Goal: Check status: Check status

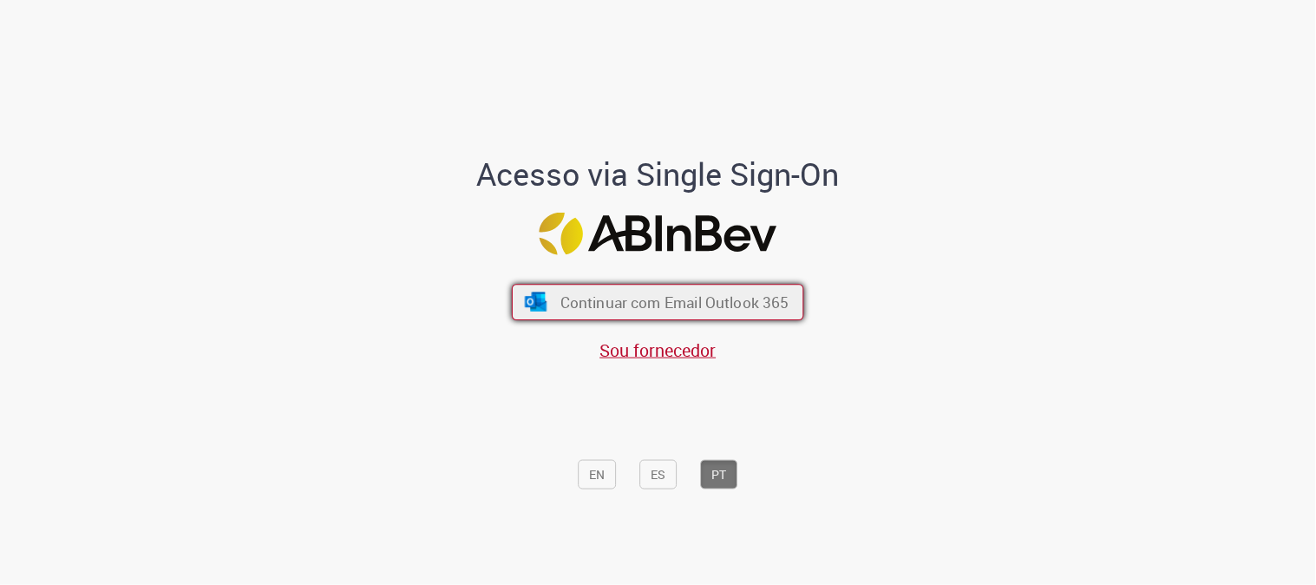
click at [707, 285] on button "Continuar com Email Outlook 365" at bounding box center [658, 302] width 292 height 36
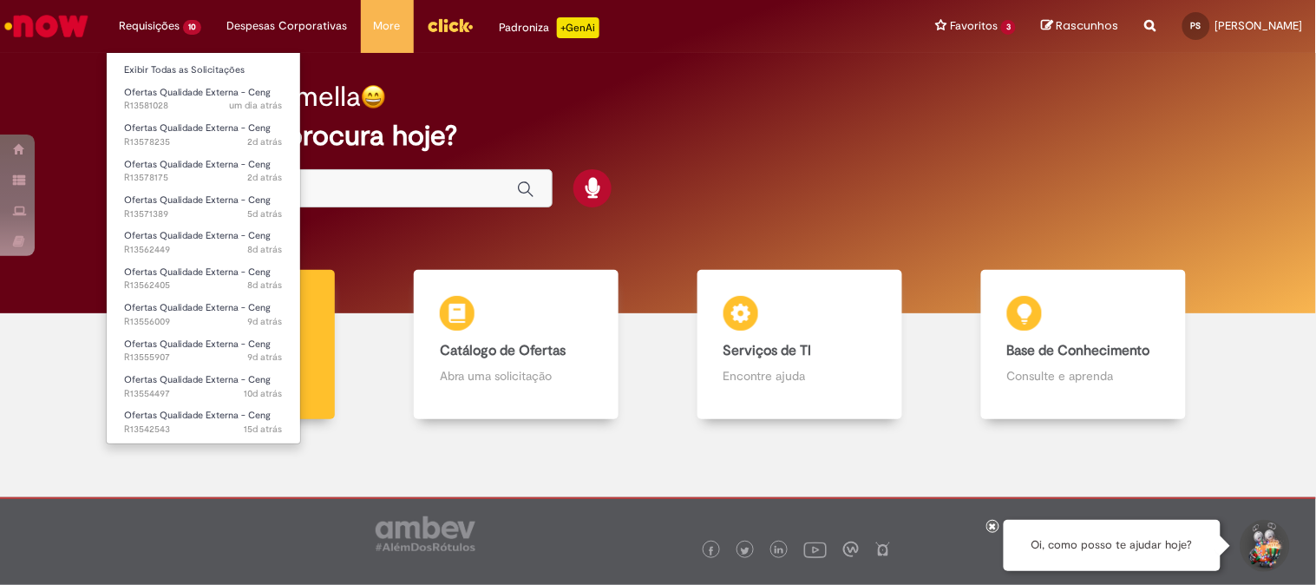
click at [188, 39] on li "Requisições 10 Exibir Todas as Solicitações Ofertas Qualidade Externa - Ceng um…" at bounding box center [160, 26] width 108 height 52
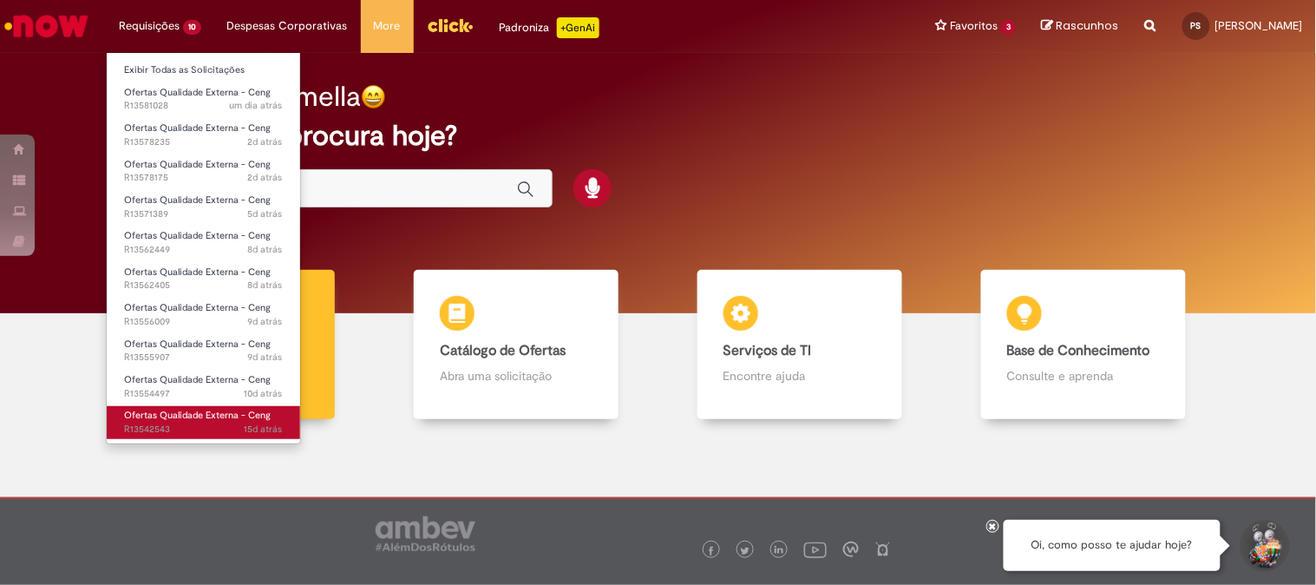
click at [179, 406] on link "Ofertas Qualidade Externa - Ceng 15d atrás 15 dias atrás R13542543" at bounding box center [204, 422] width 194 height 32
click at [172, 421] on span "Ofertas Qualidade Externa - Ceng" at bounding box center [197, 415] width 147 height 13
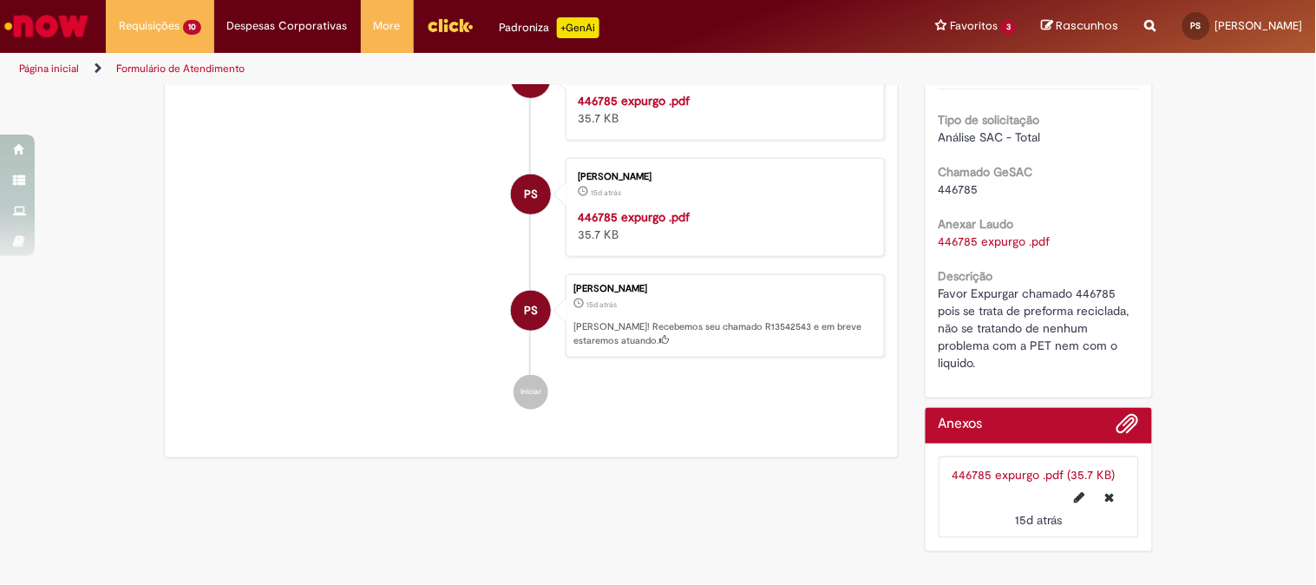
scroll to position [289, 0]
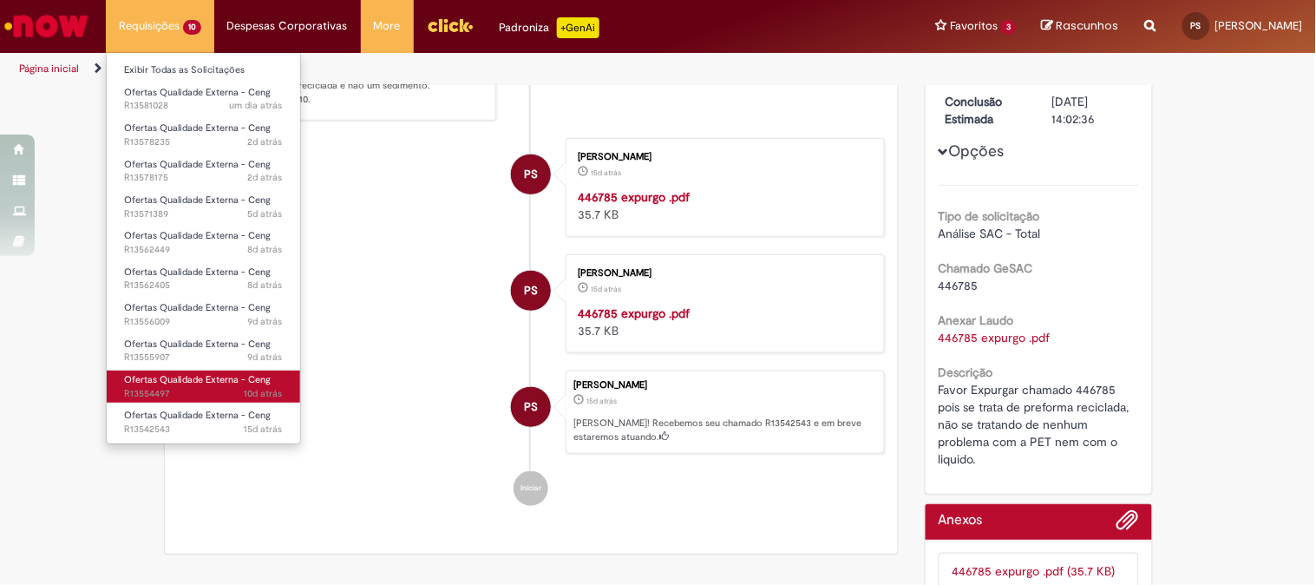
click at [160, 380] on span "Ofertas Qualidade Externa - Ceng" at bounding box center [197, 379] width 147 height 13
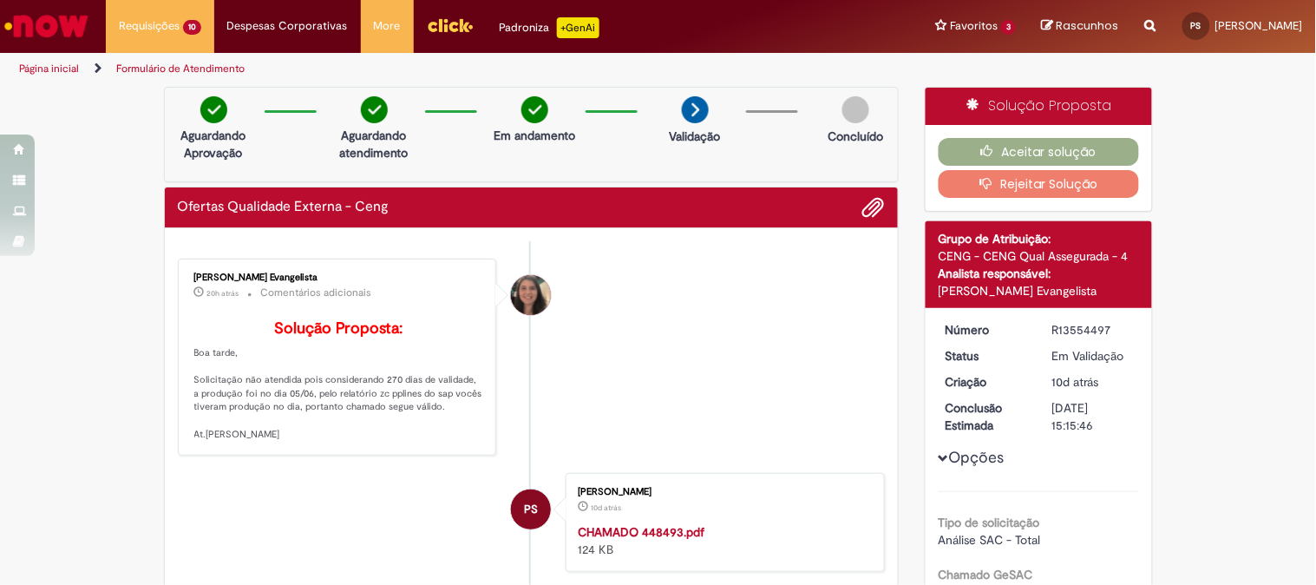
scroll to position [96, 0]
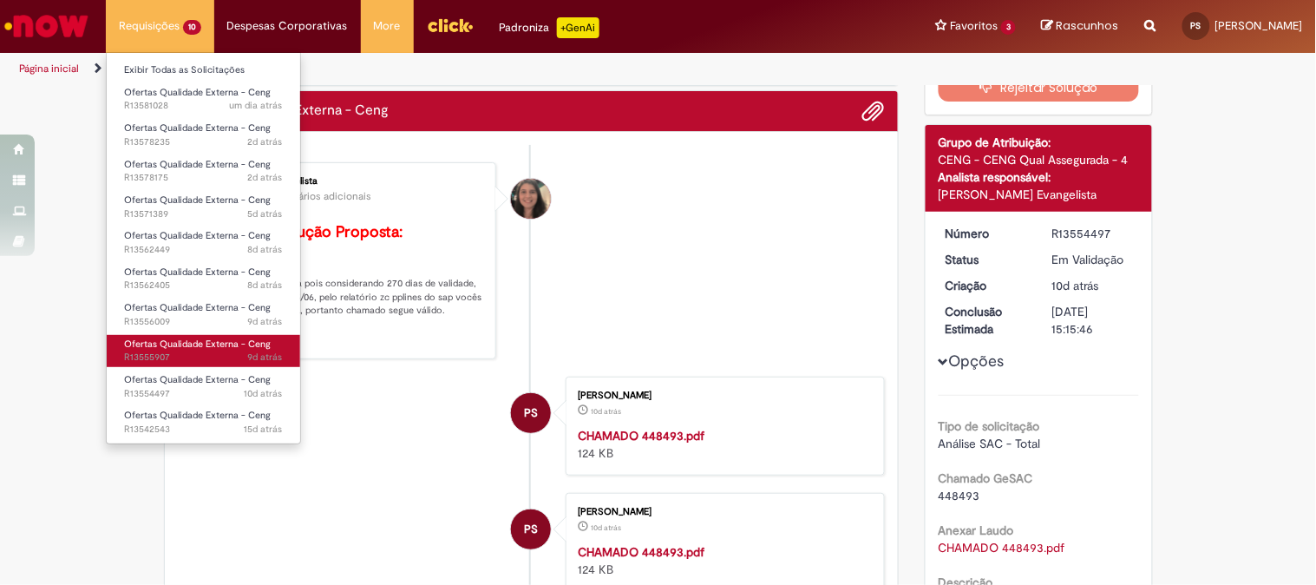
click at [167, 339] on span "Ofertas Qualidade Externa - Ceng" at bounding box center [197, 344] width 147 height 13
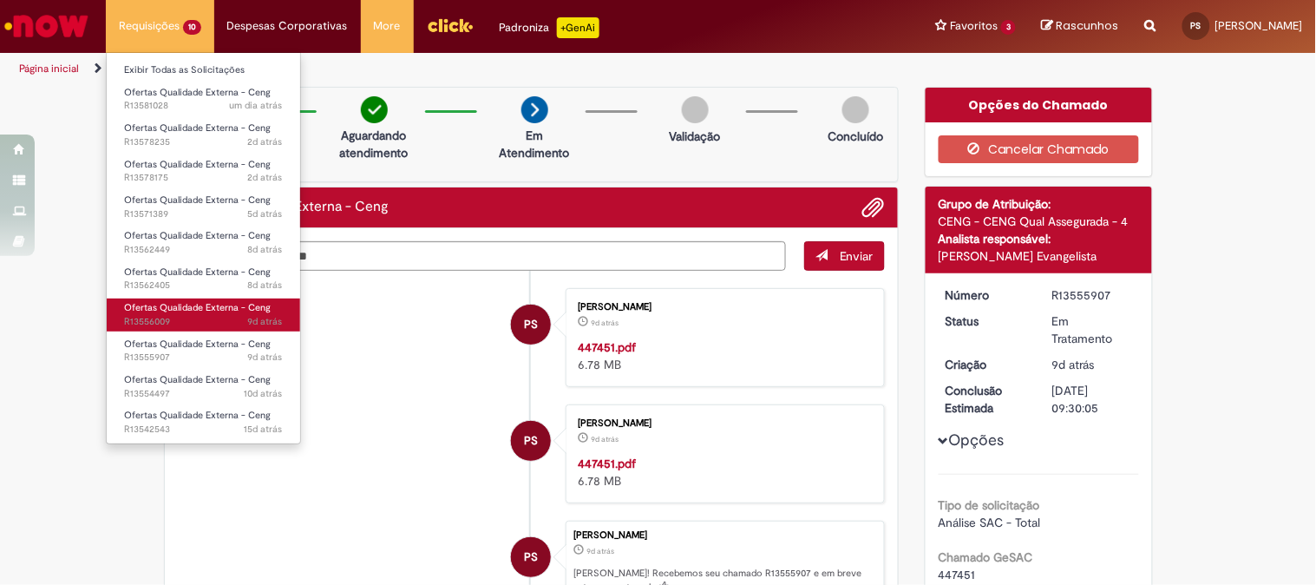
click at [154, 310] on span "Ofertas Qualidade Externa - Ceng" at bounding box center [197, 307] width 147 height 13
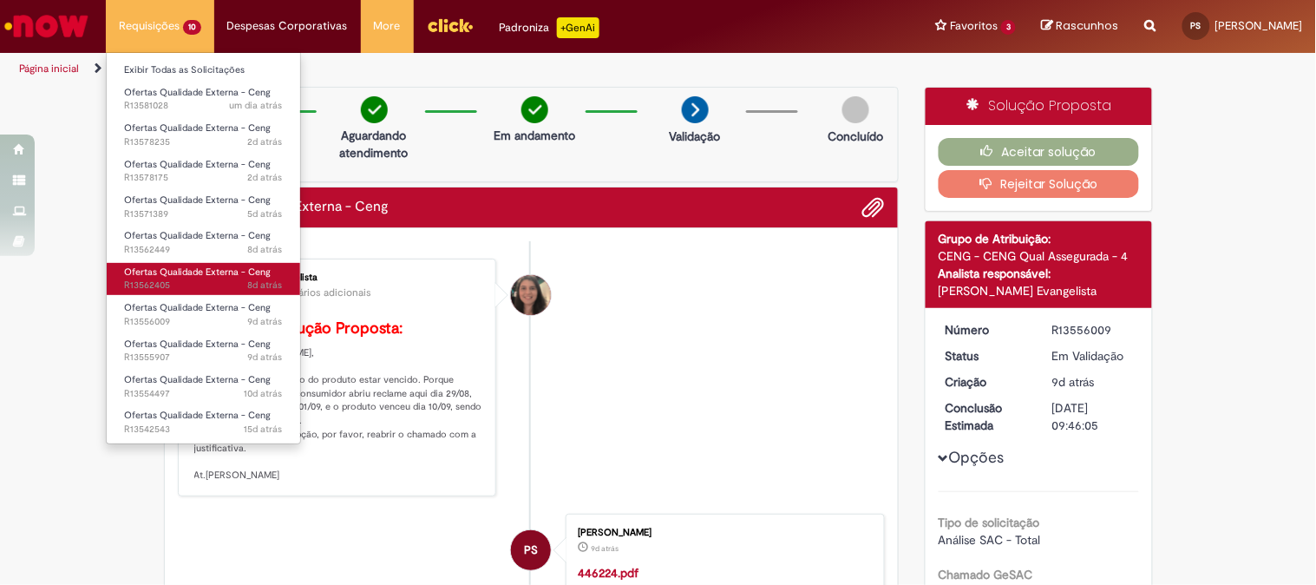
click at [189, 270] on span "Ofertas Qualidade Externa - Ceng" at bounding box center [197, 272] width 147 height 13
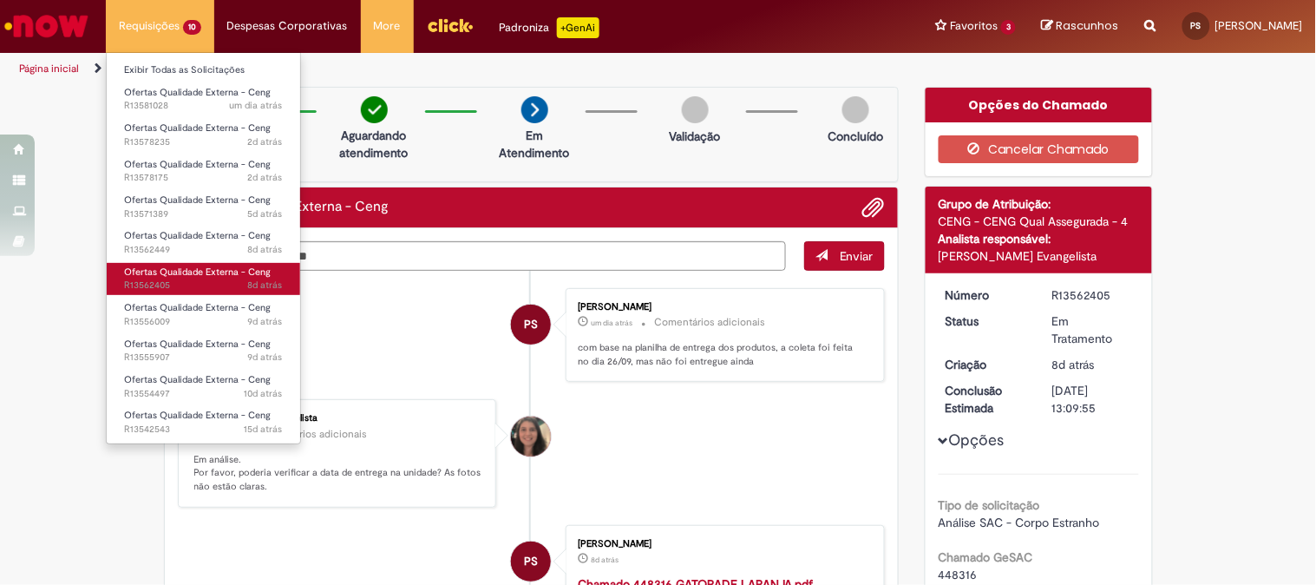
scroll to position [96, 0]
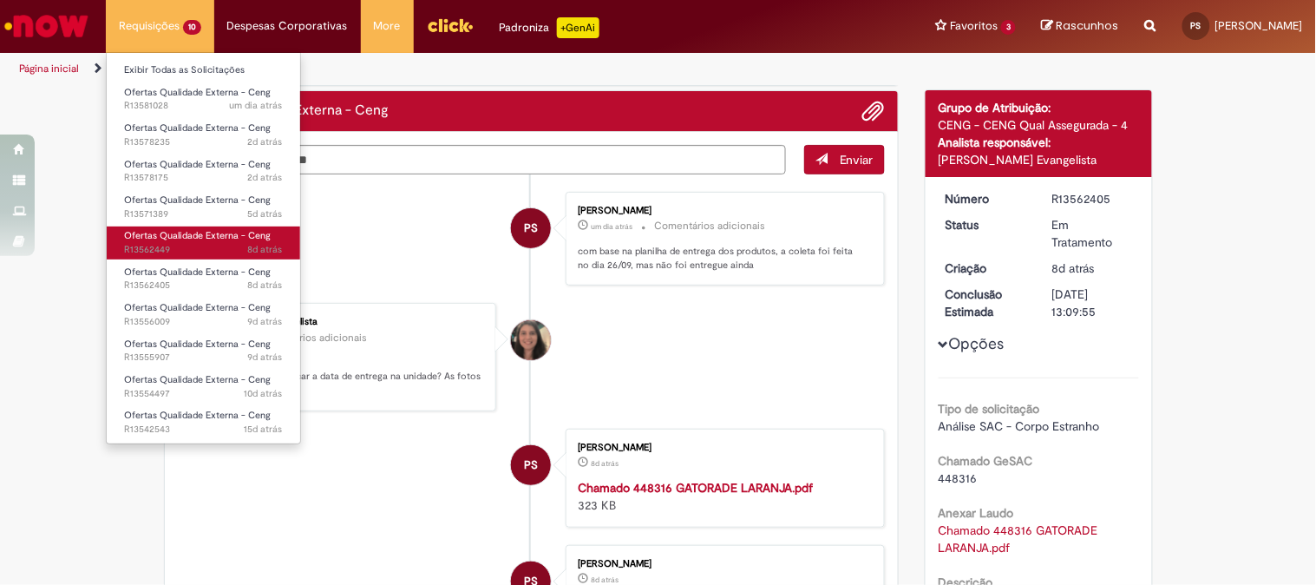
click at [206, 243] on link "Ofertas Qualidade Externa - Ceng 8d atrás 8 dias atrás R13562449" at bounding box center [204, 242] width 194 height 32
click at [210, 241] on link "Ofertas Qualidade Externa - Ceng 8d atrás 8 dias atrás R13562449" at bounding box center [204, 242] width 194 height 32
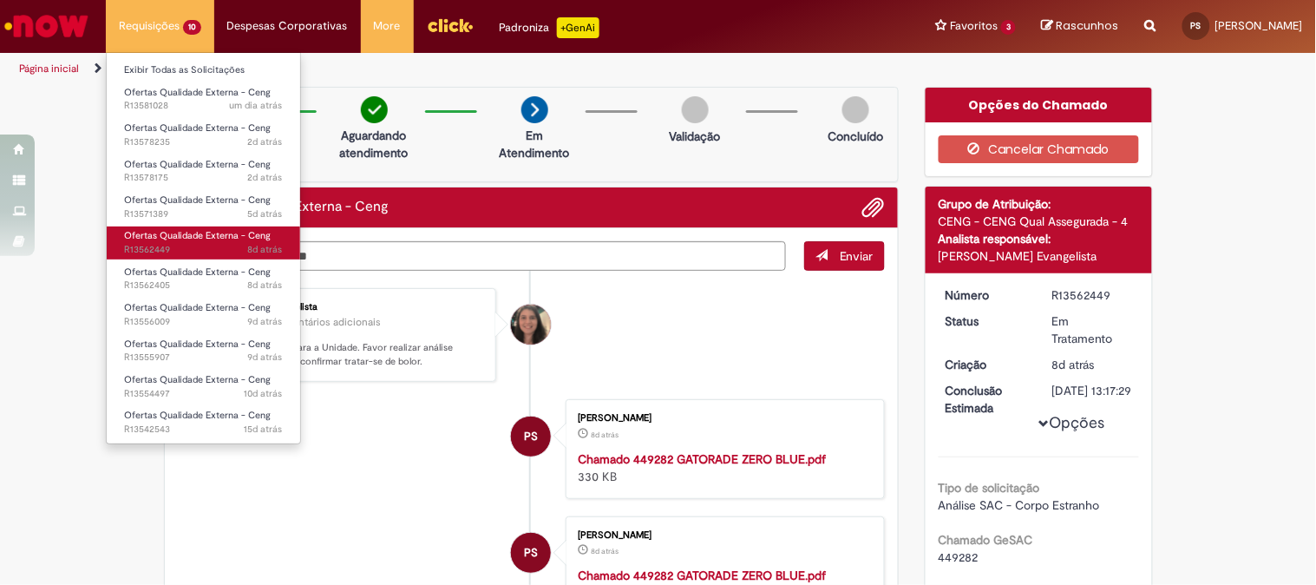
scroll to position [96, 0]
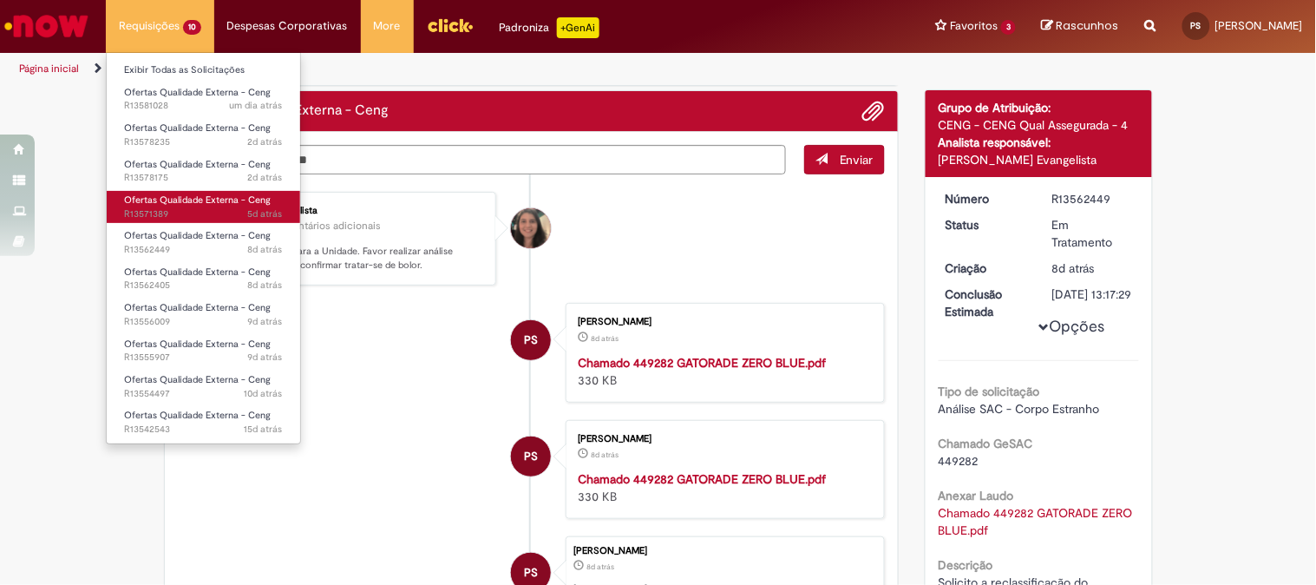
click at [189, 200] on span "Ofertas Qualidade Externa - Ceng" at bounding box center [197, 200] width 147 height 13
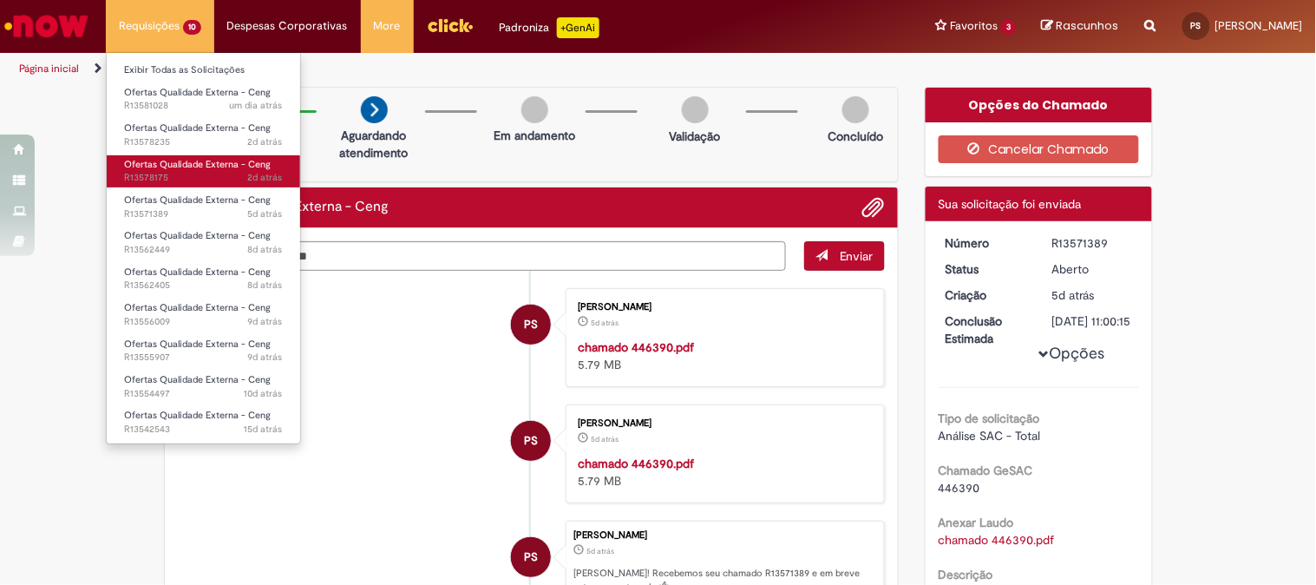
click at [197, 179] on span "2d atrás 2 dias atrás R13578175" at bounding box center [203, 178] width 159 height 14
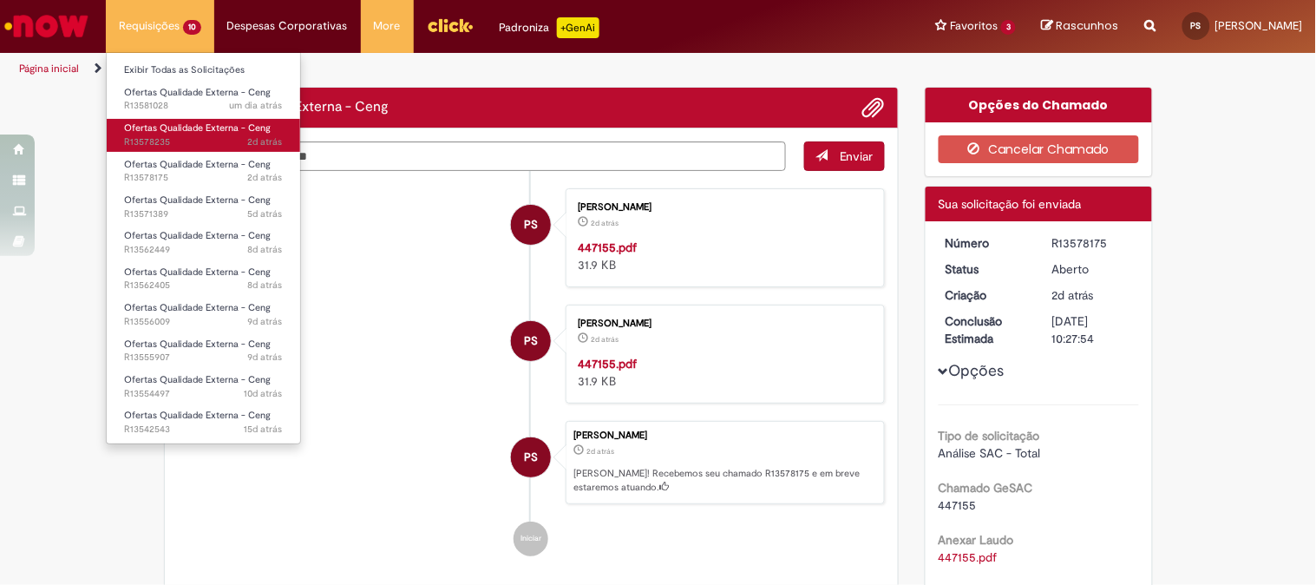
click at [200, 128] on span "Ofertas Qualidade Externa - Ceng" at bounding box center [197, 127] width 147 height 13
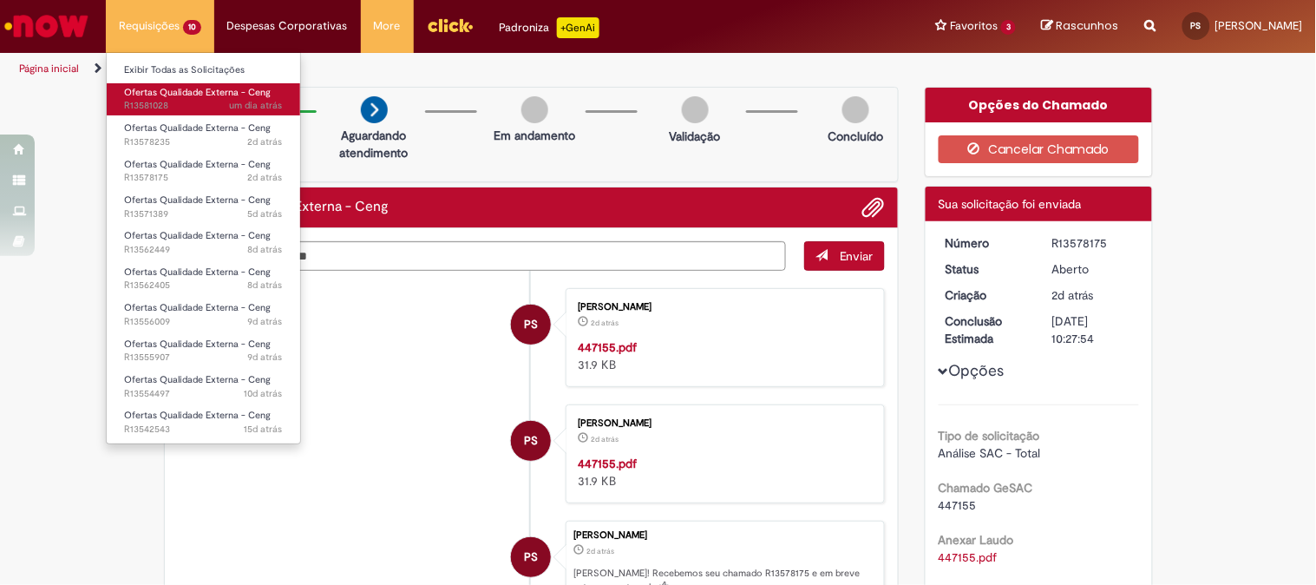
click at [194, 109] on span "um dia atrás um dia atrás R13581028" at bounding box center [203, 106] width 159 height 14
